Goal: Information Seeking & Learning: Learn about a topic

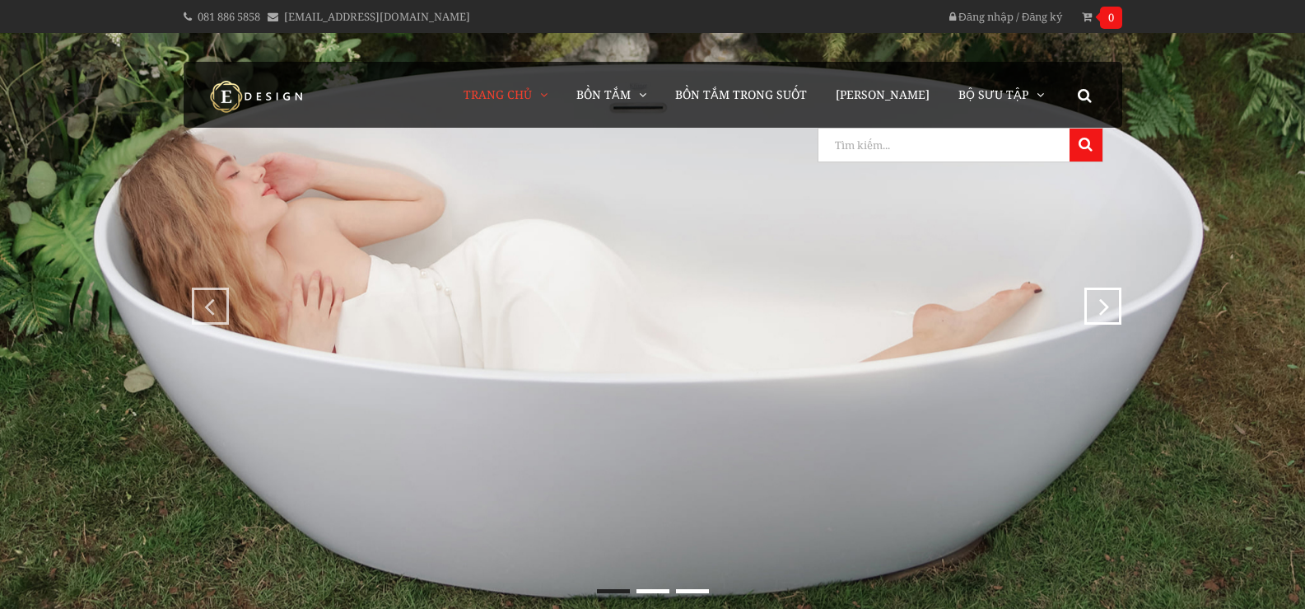
click at [1048, 145] on input "search" at bounding box center [942, 144] width 247 height 33
type input "lorna"
click at [1070, 128] on button at bounding box center [1086, 144] width 33 height 33
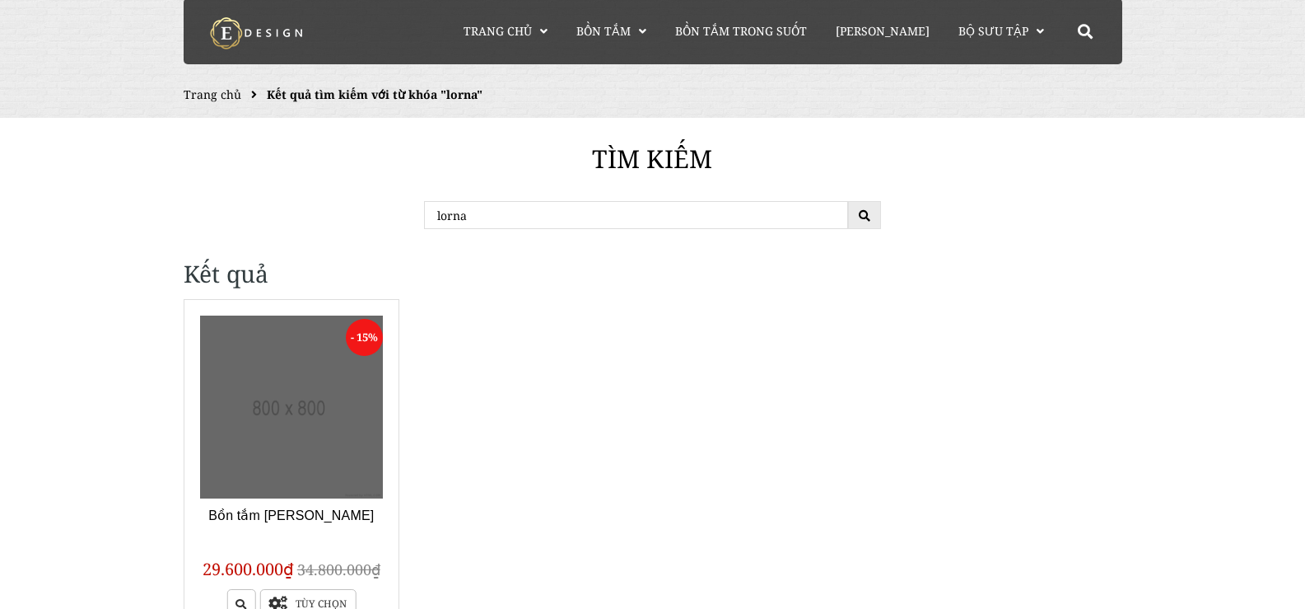
scroll to position [82, 0]
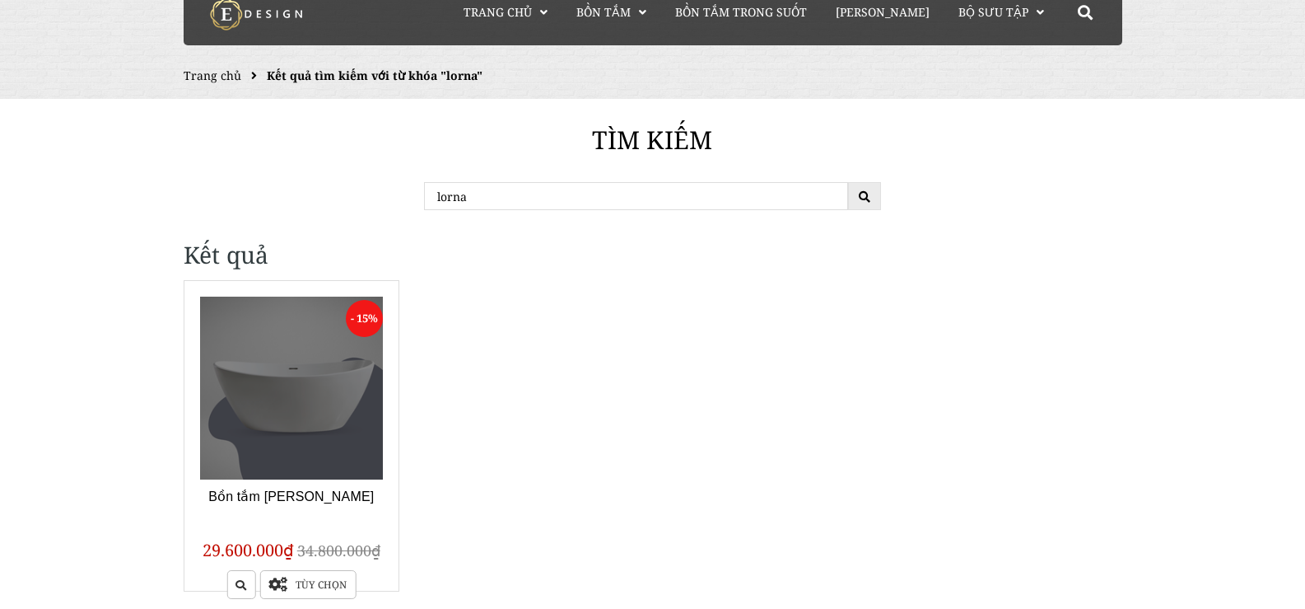
click at [281, 358] on link at bounding box center [292, 389] width 184 height 184
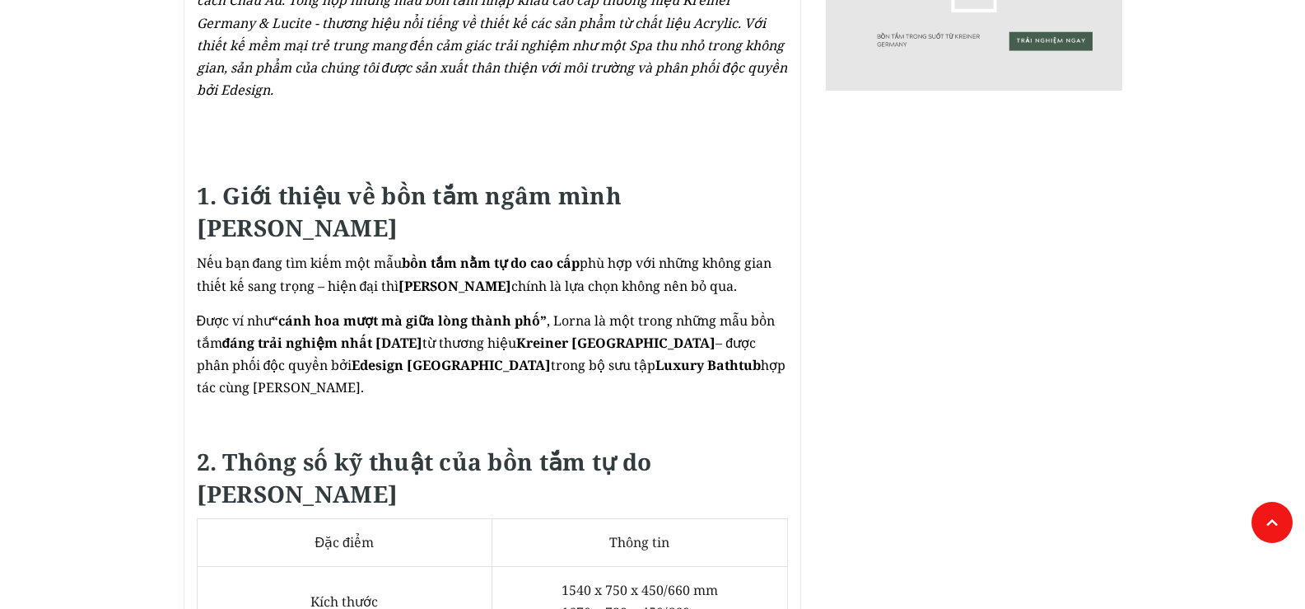
scroll to position [1153, 0]
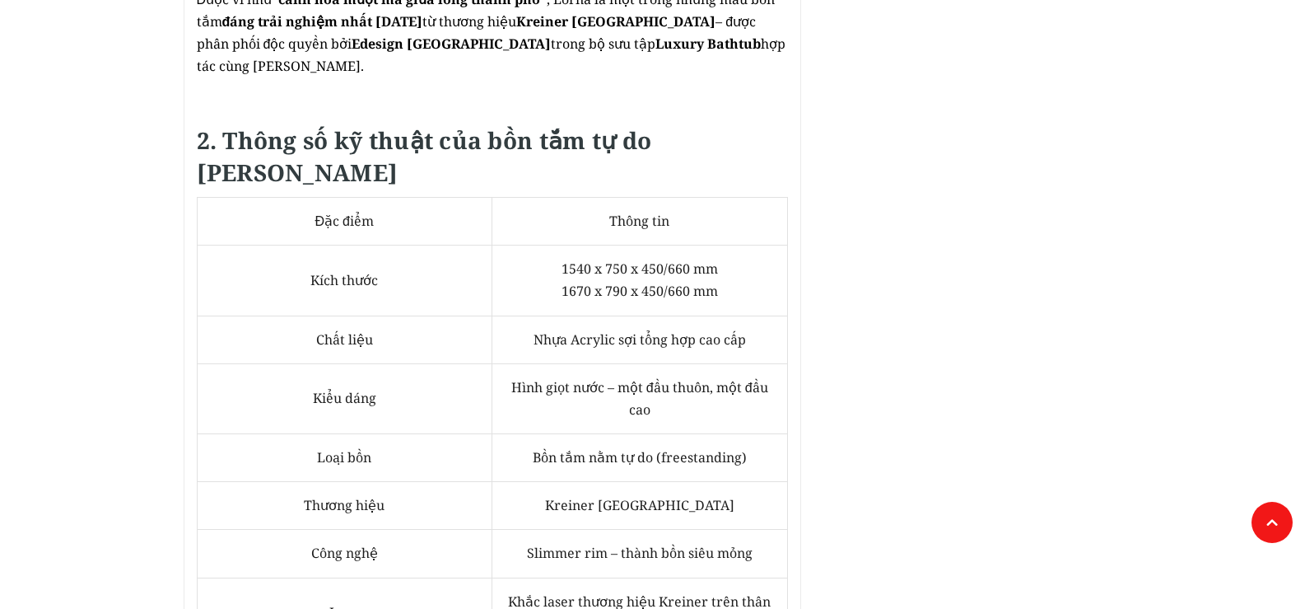
drag, startPoint x: 559, startPoint y: 245, endPoint x: 737, endPoint y: 245, distance: 177.9
click at [737, 245] on td "1540 x 750 x 450/660 mm 1670 x 790 x 450/660 mm" at bounding box center [641, 280] width 296 height 70
copy span "1670 x 790 x 450/660 mm"
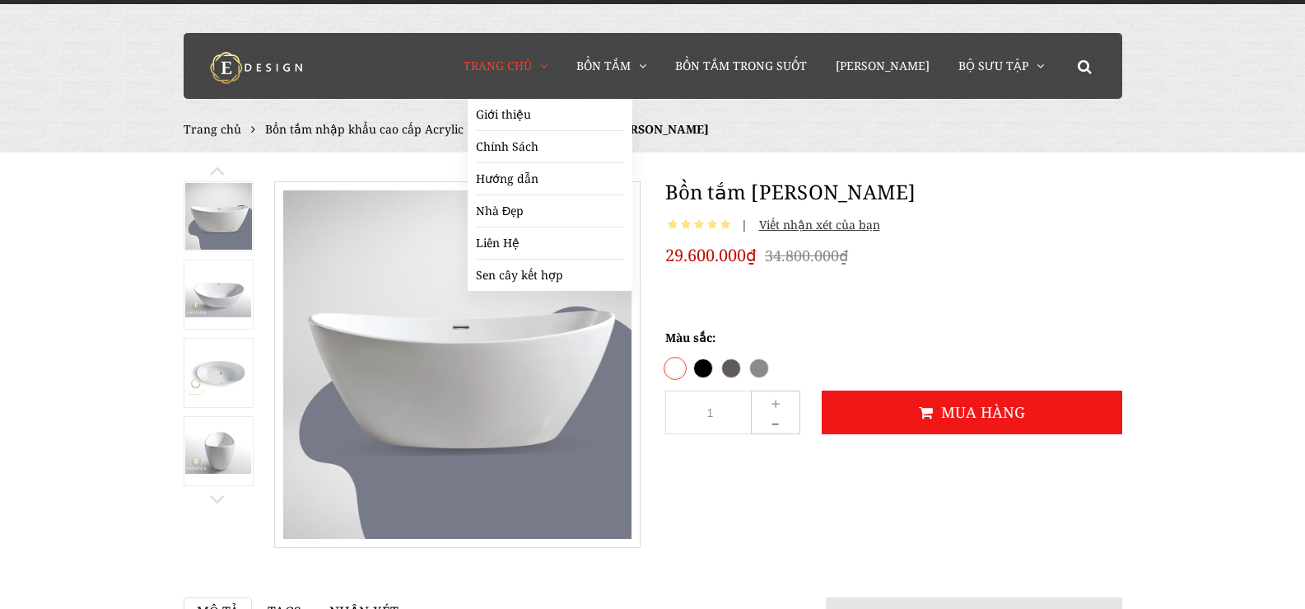
scroll to position [0, 0]
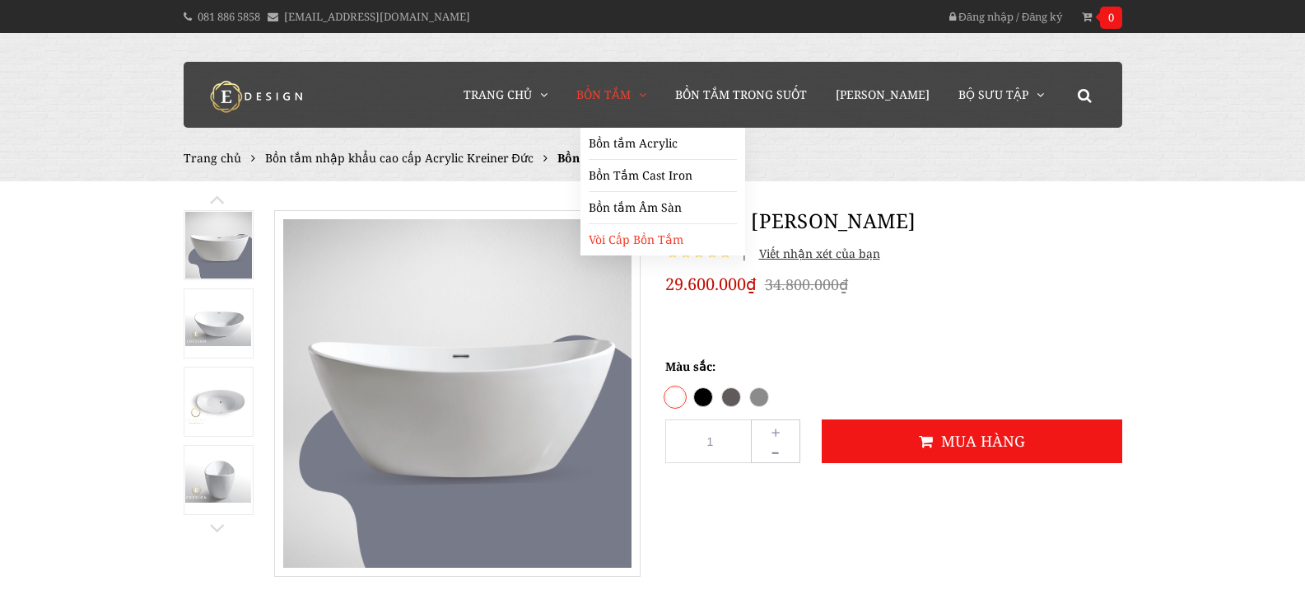
click at [642, 244] on link "Vòi Cấp Bồn Tắm" at bounding box center [663, 239] width 148 height 31
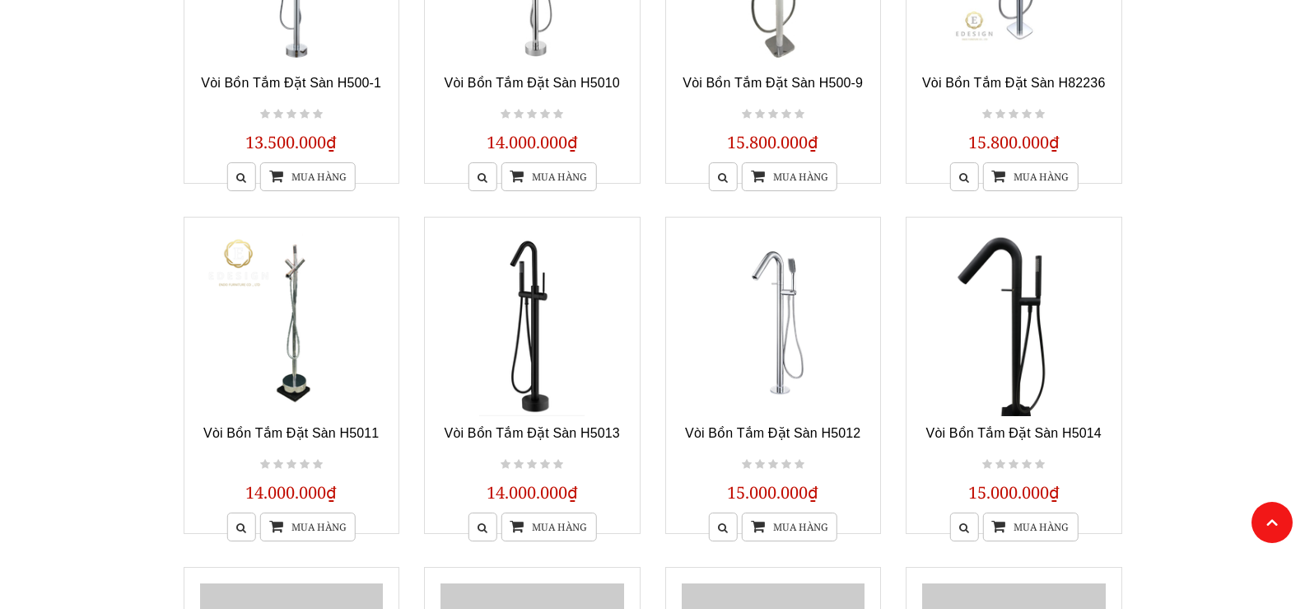
scroll to position [824, 0]
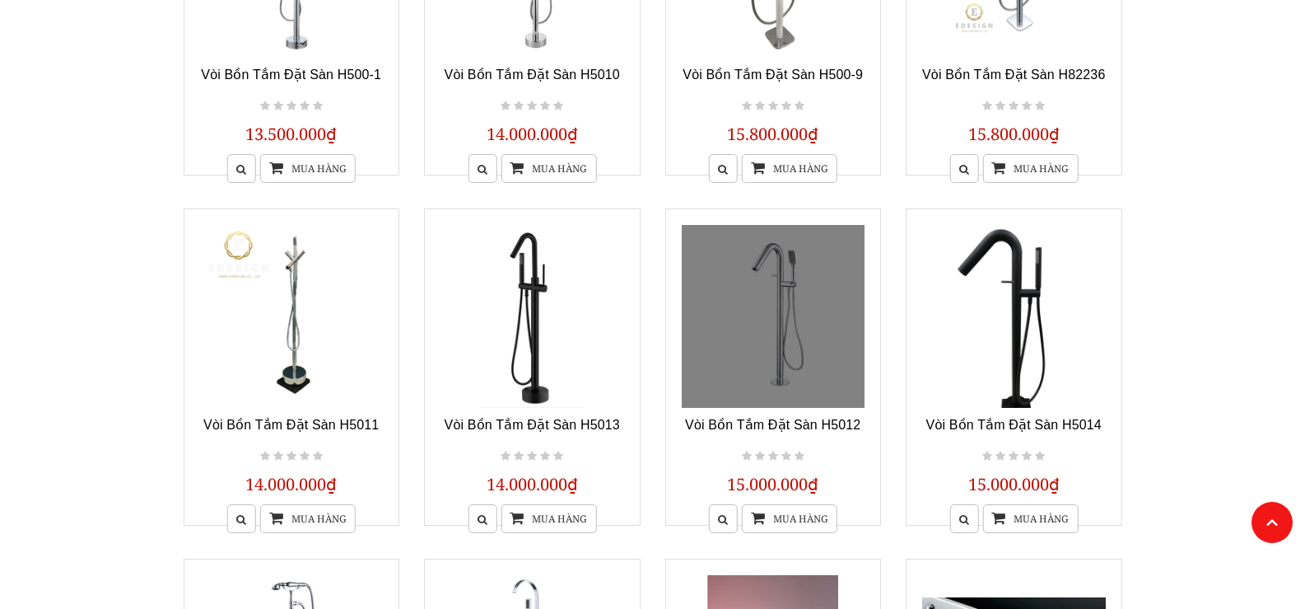
click at [798, 296] on link at bounding box center [774, 317] width 184 height 184
